Goal: Information Seeking & Learning: Learn about a topic

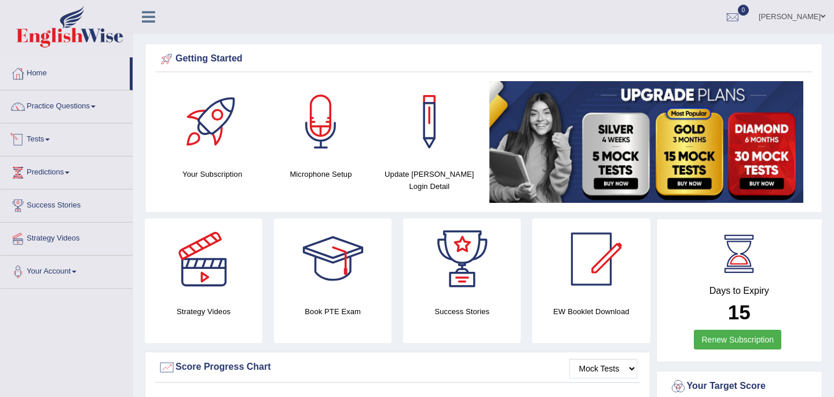
click at [42, 141] on link "Tests" at bounding box center [67, 137] width 132 height 29
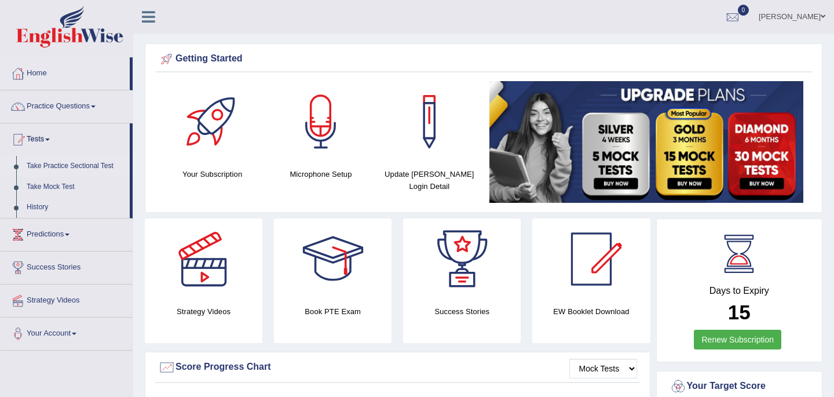
click at [52, 166] on link "Take Practice Sectional Test" at bounding box center [75, 166] width 108 height 21
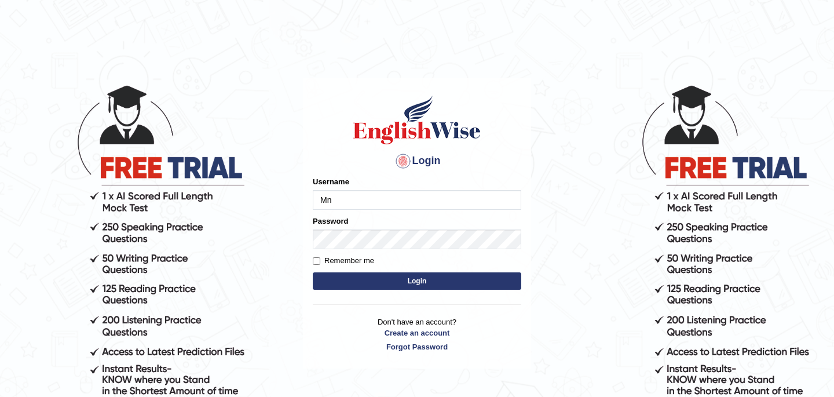
type input "M"
type input "Babsterro"
click at [391, 284] on button "Login" at bounding box center [417, 280] width 208 height 17
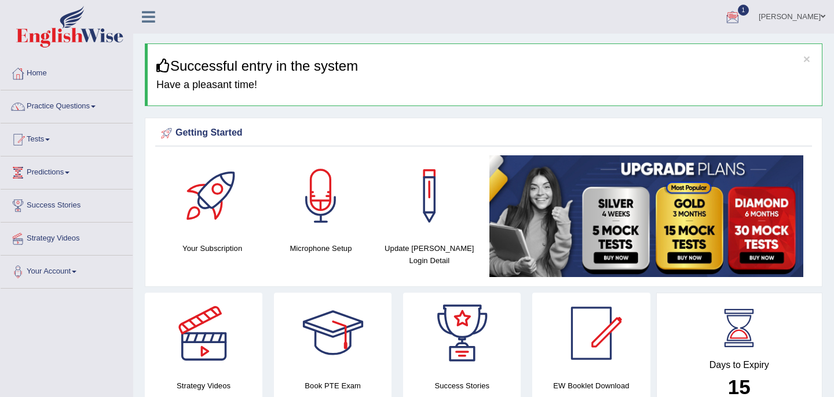
click at [725, 13] on div at bounding box center [732, 17] width 17 height 17
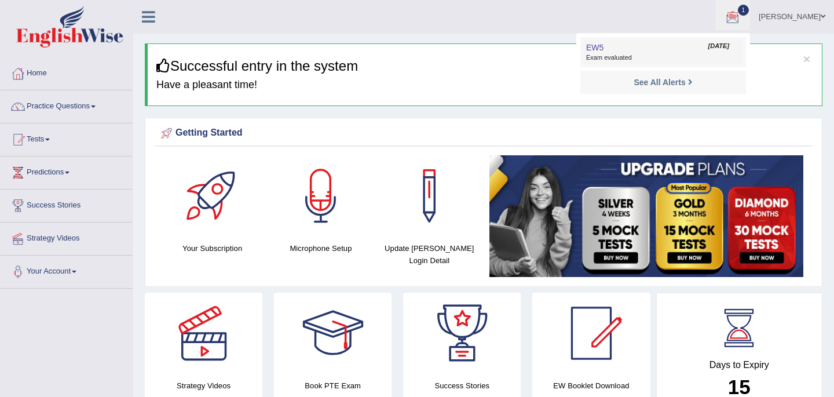
click at [603, 58] on span "Exam evaluated" at bounding box center [663, 57] width 154 height 9
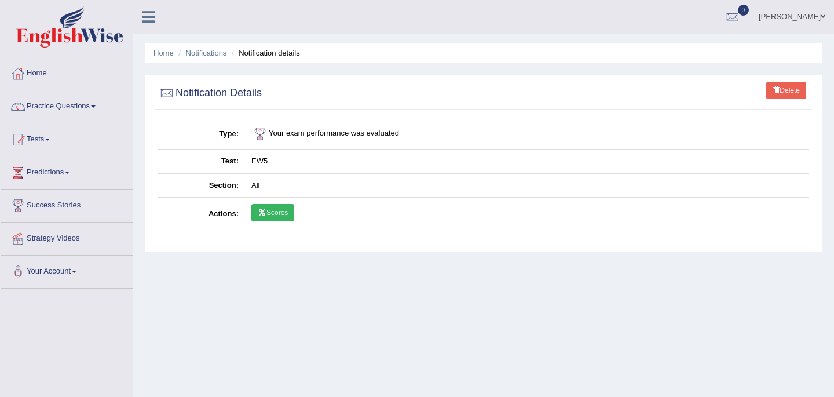
click at [272, 223] on td "Scores" at bounding box center [527, 214] width 564 height 34
click at [272, 212] on link "Scores" at bounding box center [272, 212] width 43 height 17
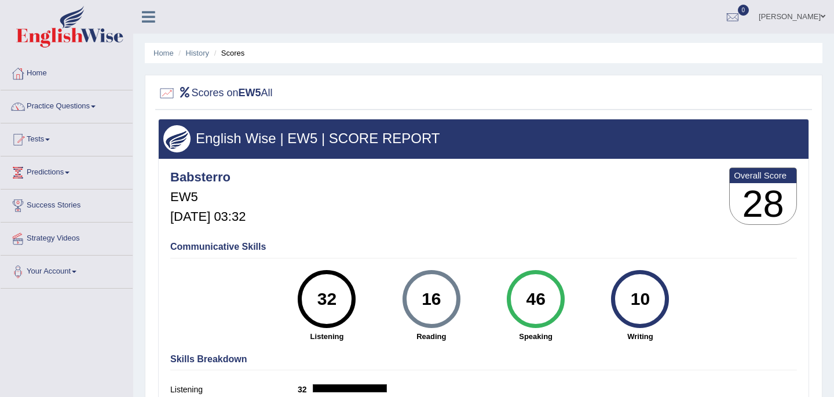
click at [44, 72] on link "Home" at bounding box center [67, 71] width 132 height 29
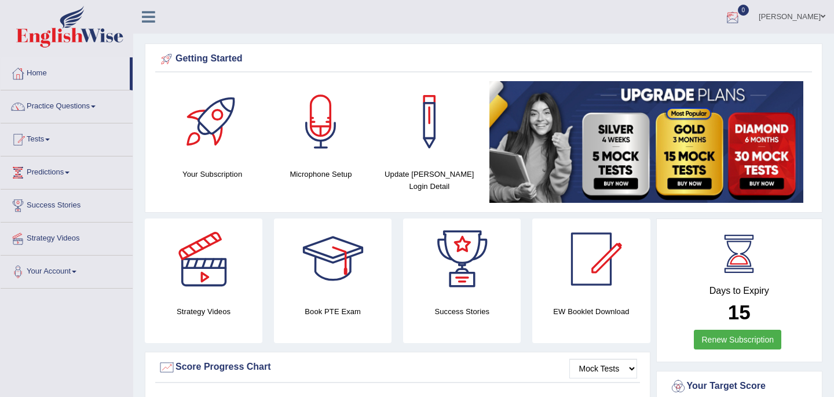
click at [726, 12] on div at bounding box center [732, 17] width 17 height 17
click at [638, 53] on strong "See All Alerts" at bounding box center [659, 48] width 52 height 9
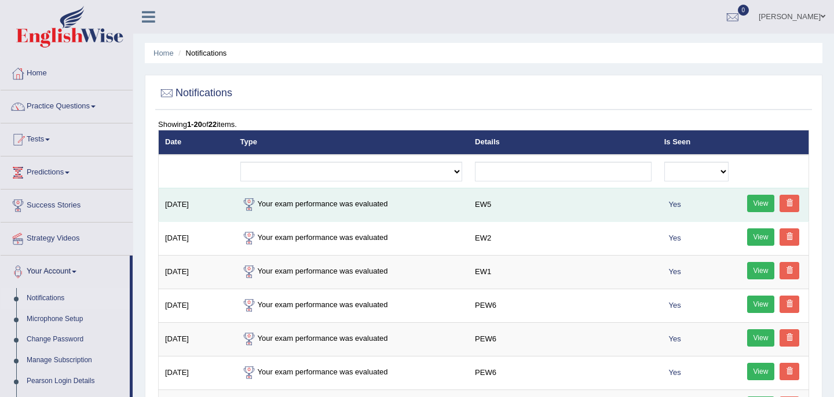
click at [758, 206] on link "View" at bounding box center [761, 203] width 28 height 17
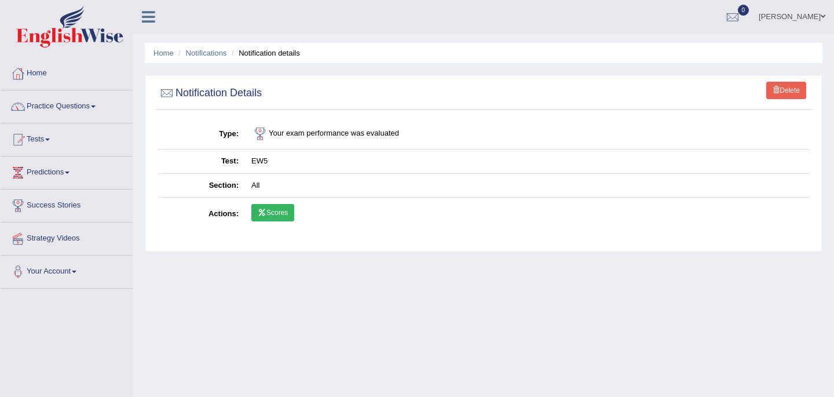
click at [272, 213] on link "Scores" at bounding box center [272, 212] width 43 height 17
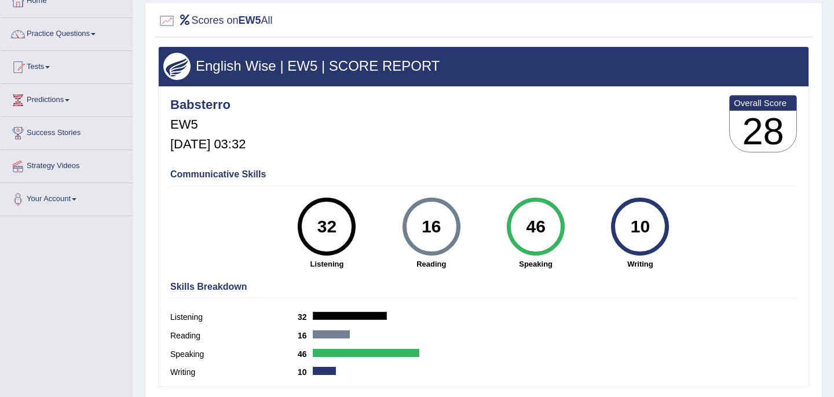
scroll to position [49, 0]
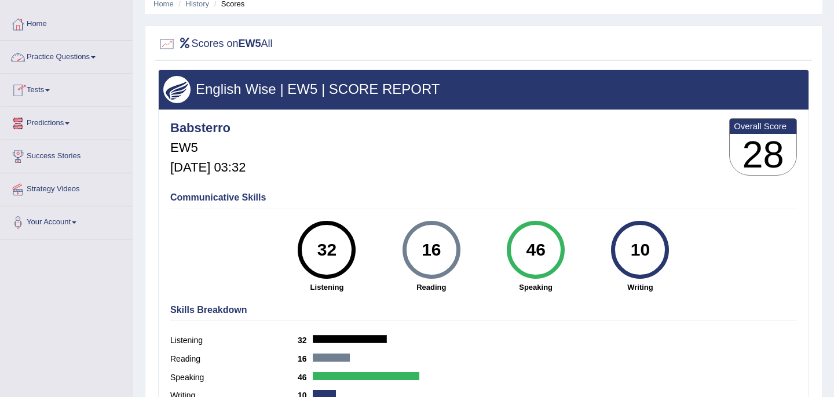
click at [96, 56] on link "Practice Questions" at bounding box center [67, 55] width 132 height 29
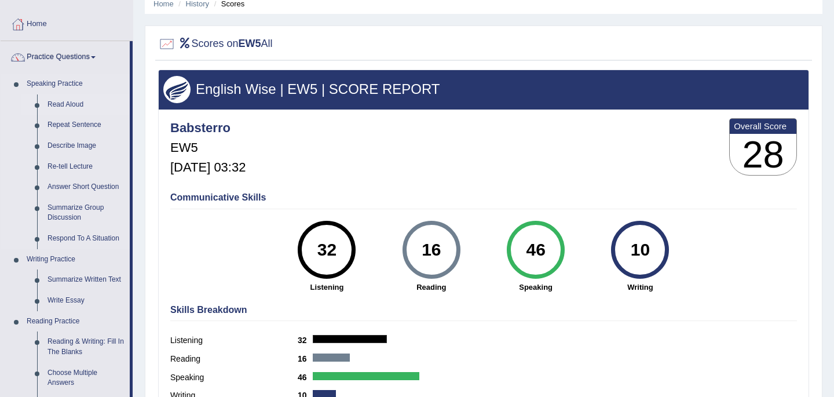
click at [68, 103] on link "Read Aloud" at bounding box center [85, 104] width 87 height 21
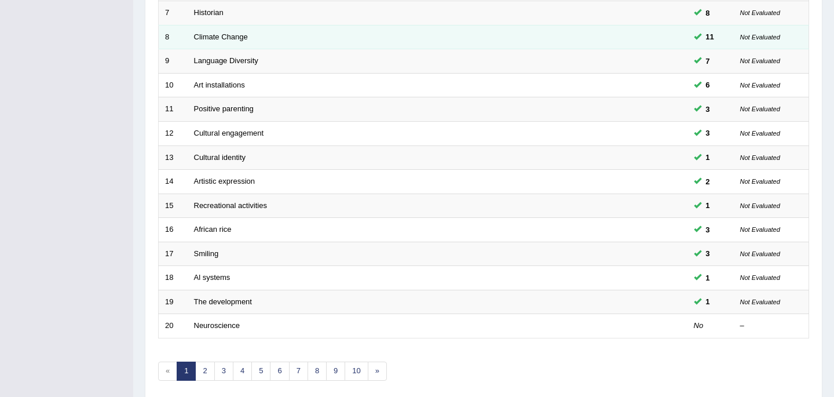
scroll to position [362, 0]
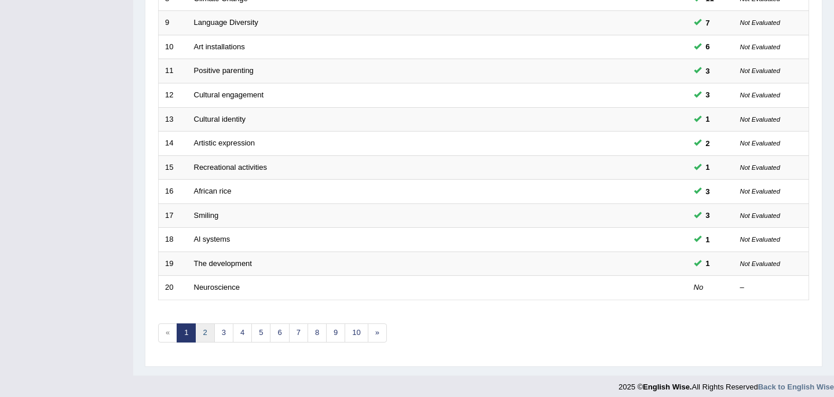
click at [204, 329] on link "2" at bounding box center [204, 332] width 19 height 19
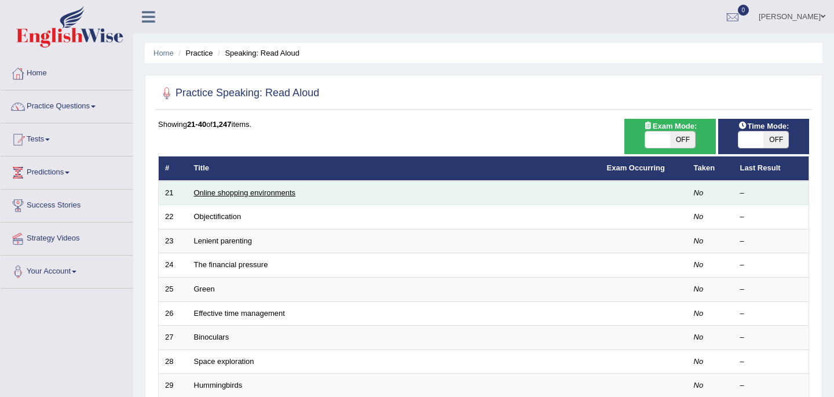
click at [277, 193] on link "Online shopping environments" at bounding box center [245, 192] width 102 height 9
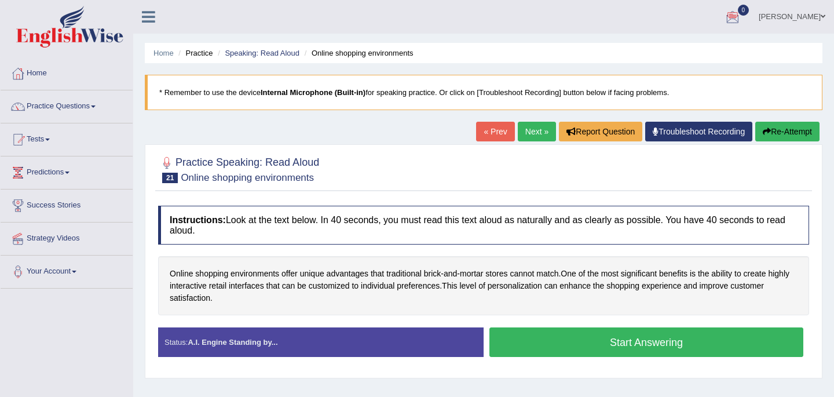
click at [724, 16] on div at bounding box center [732, 17] width 17 height 17
click at [656, 52] on strong "See All Alerts" at bounding box center [659, 48] width 52 height 9
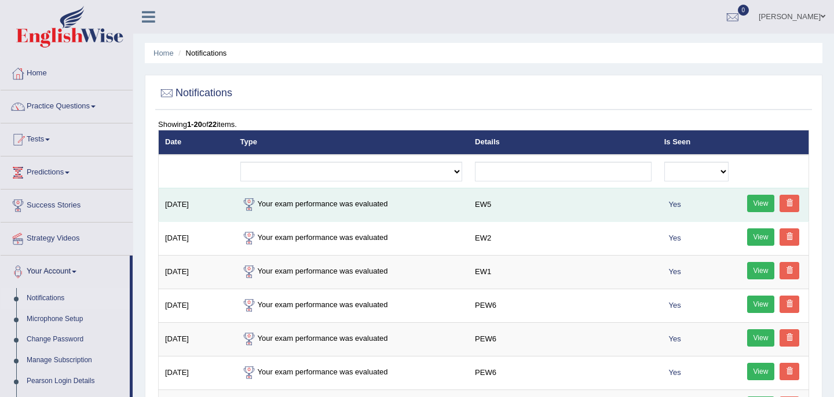
click at [760, 203] on link "View" at bounding box center [761, 203] width 28 height 17
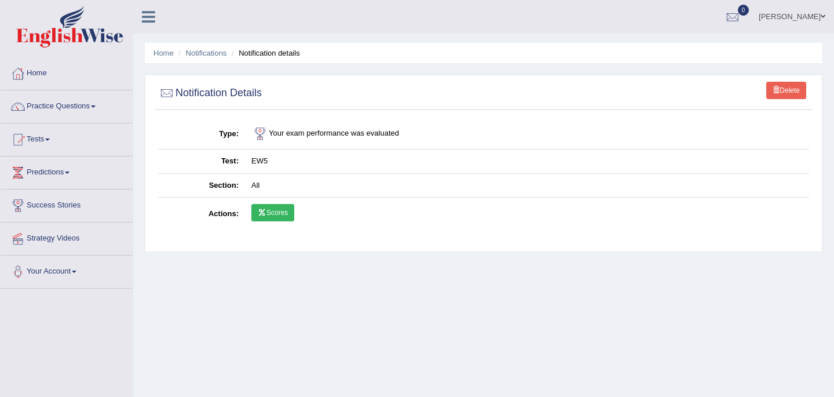
click at [274, 213] on link "Scores" at bounding box center [272, 212] width 43 height 17
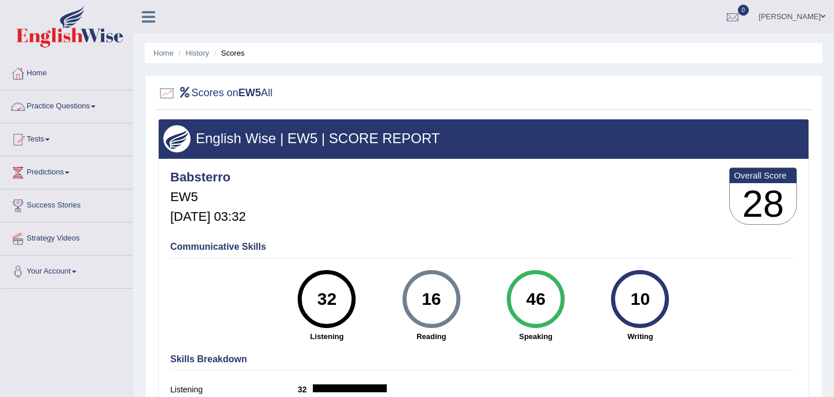
click at [64, 108] on link "Practice Questions" at bounding box center [67, 104] width 132 height 29
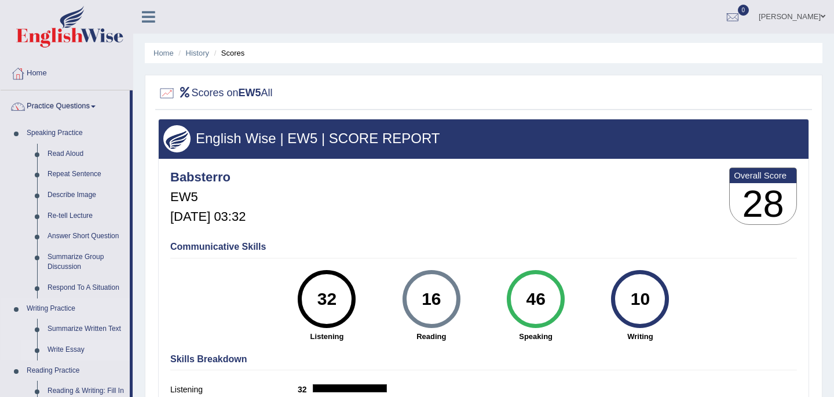
click at [121, 345] on link "Write Essay" at bounding box center [85, 349] width 87 height 21
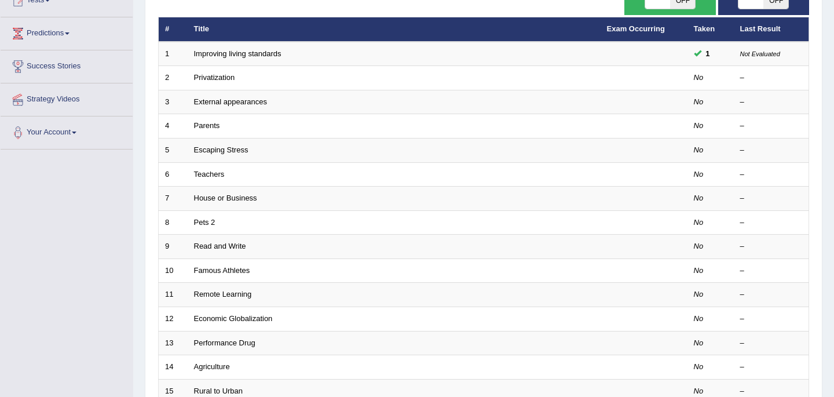
scroll to position [116, 0]
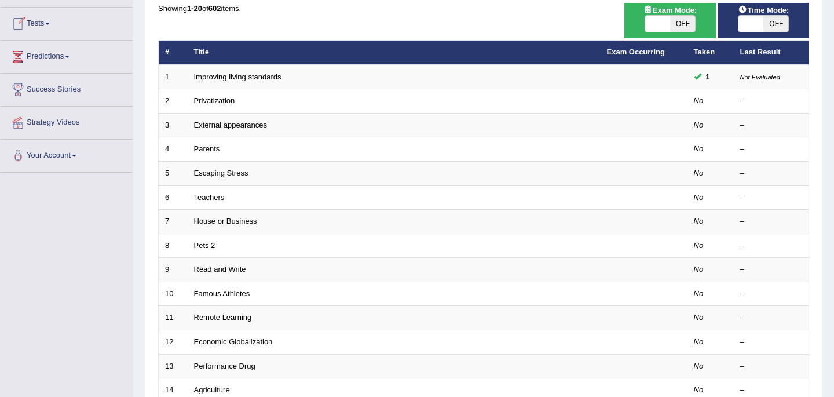
click at [42, 24] on link "Tests" at bounding box center [67, 22] width 132 height 29
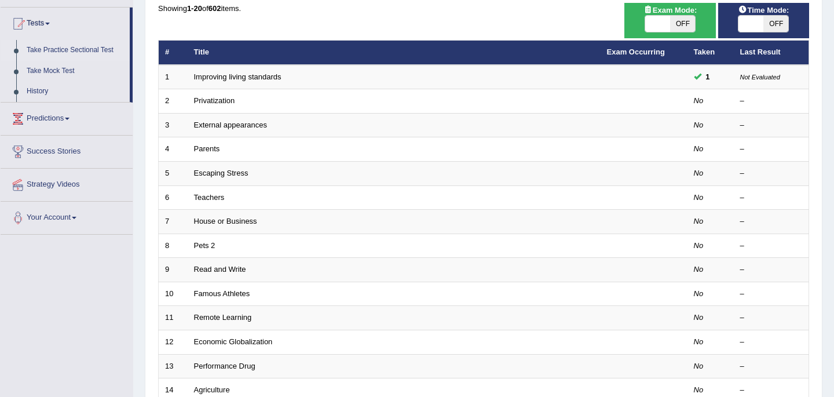
click at [80, 49] on link "Take Practice Sectional Test" at bounding box center [75, 50] width 108 height 21
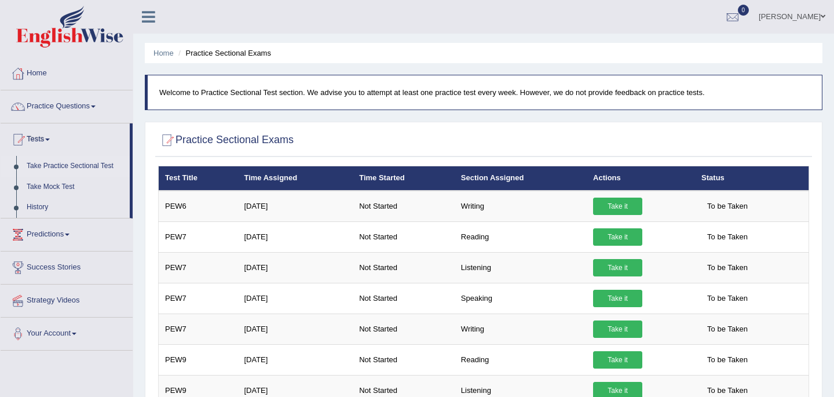
click at [72, 164] on link "Take Practice Sectional Test" at bounding box center [75, 166] width 108 height 21
click at [46, 136] on link "Tests" at bounding box center [65, 137] width 129 height 29
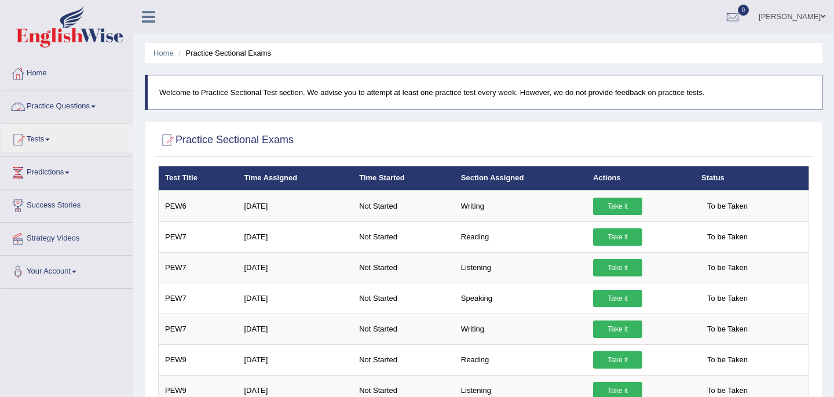
click at [74, 104] on link "Practice Questions" at bounding box center [67, 104] width 132 height 29
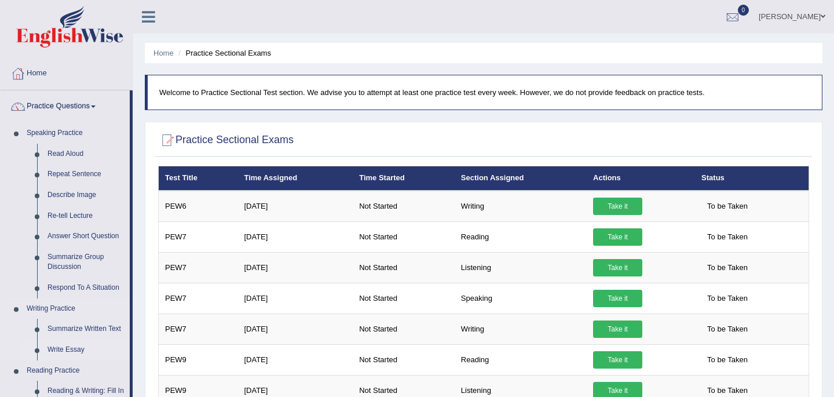
click at [111, 347] on link "Write Essay" at bounding box center [85, 349] width 87 height 21
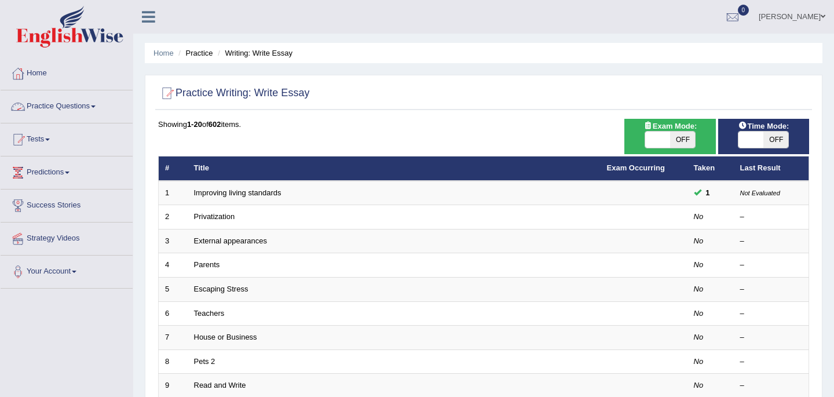
click at [53, 107] on link "Practice Questions" at bounding box center [67, 104] width 132 height 29
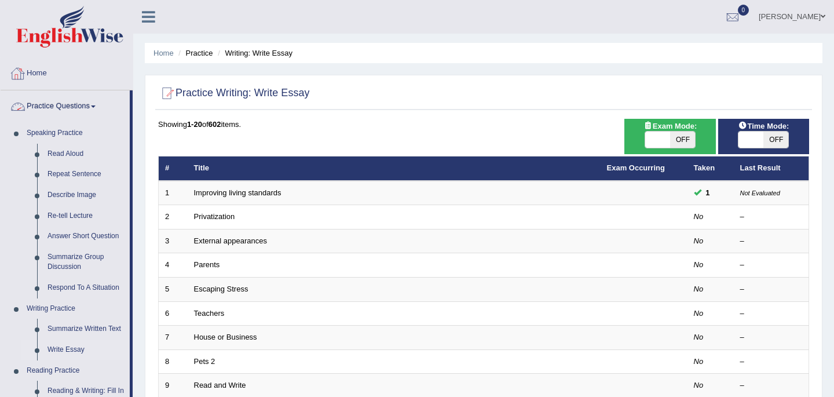
click at [94, 71] on link "Home" at bounding box center [67, 71] width 132 height 29
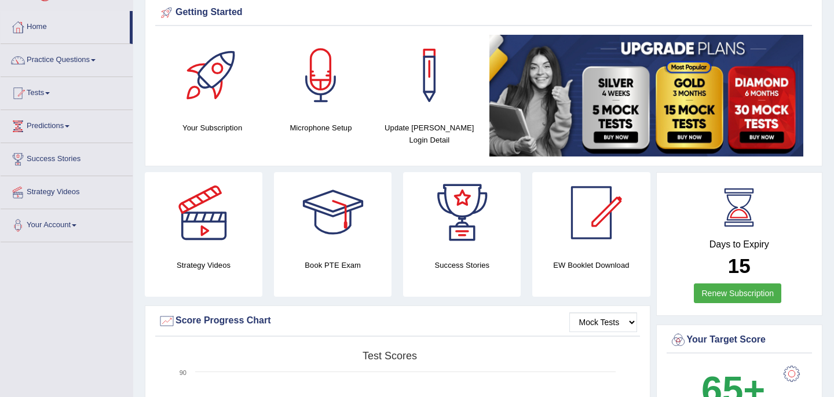
scroll to position [46, 0]
click at [72, 59] on link "Practice Questions" at bounding box center [67, 58] width 132 height 29
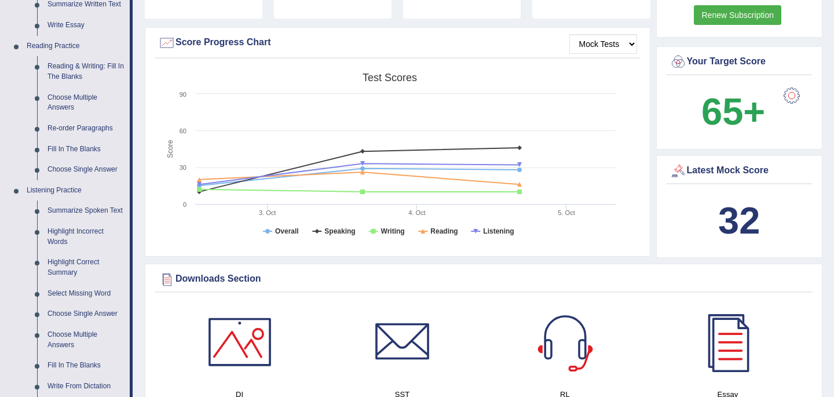
scroll to position [347, 0]
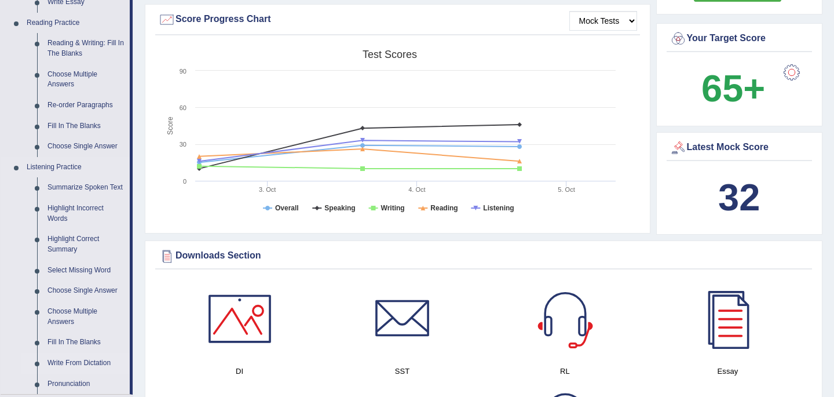
click at [75, 363] on link "Write From Dictation" at bounding box center [85, 363] width 87 height 21
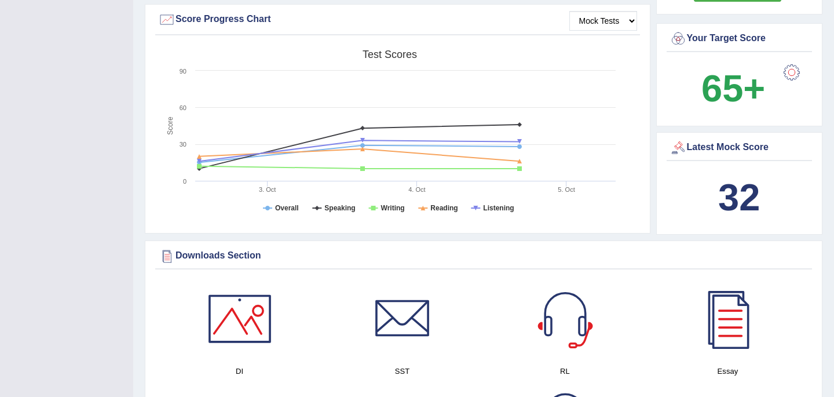
scroll to position [145, 0]
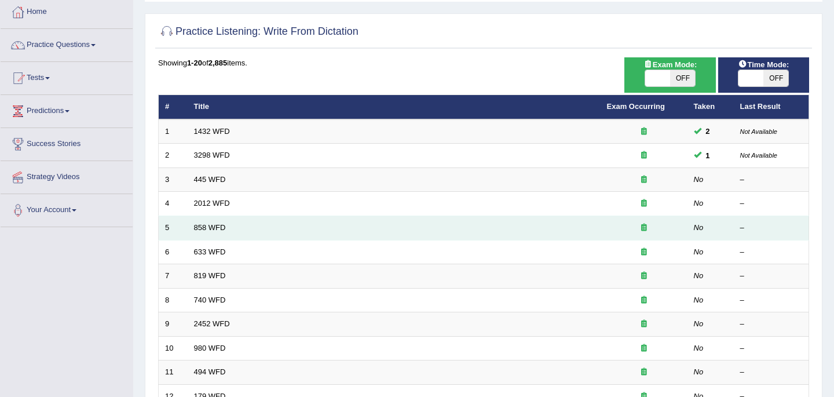
scroll to position [38, 0]
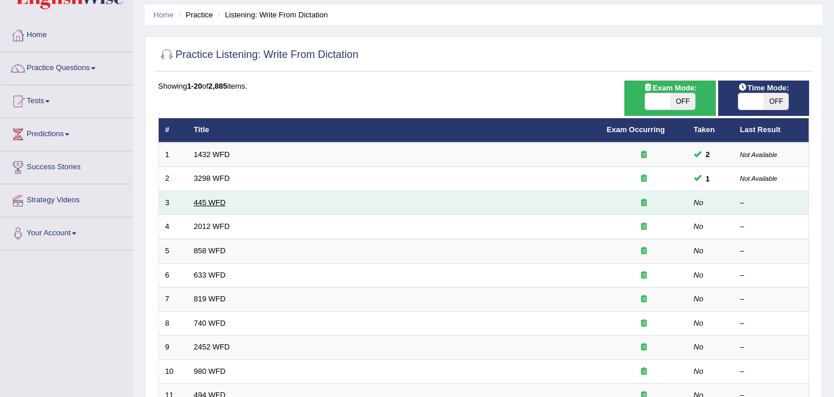
click at [207, 203] on link "445 WFD" at bounding box center [210, 202] width 32 height 9
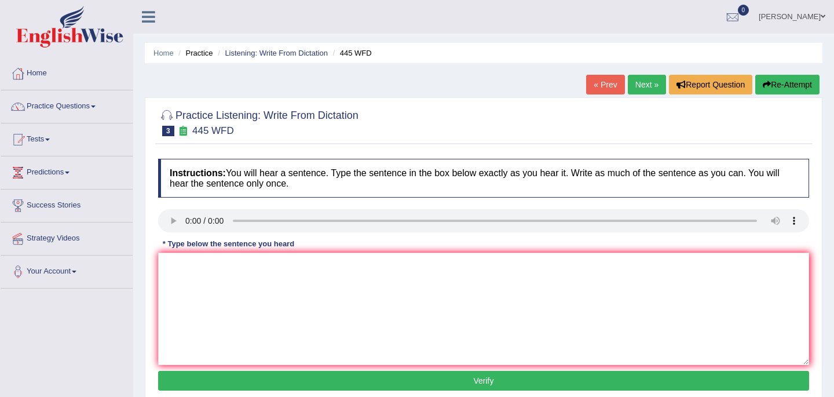
click at [163, 250] on div "Instructions: You will hear a sentence. Type the sentence in the box below exac…" at bounding box center [483, 276] width 657 height 247
